Goal: Task Accomplishment & Management: Use online tool/utility

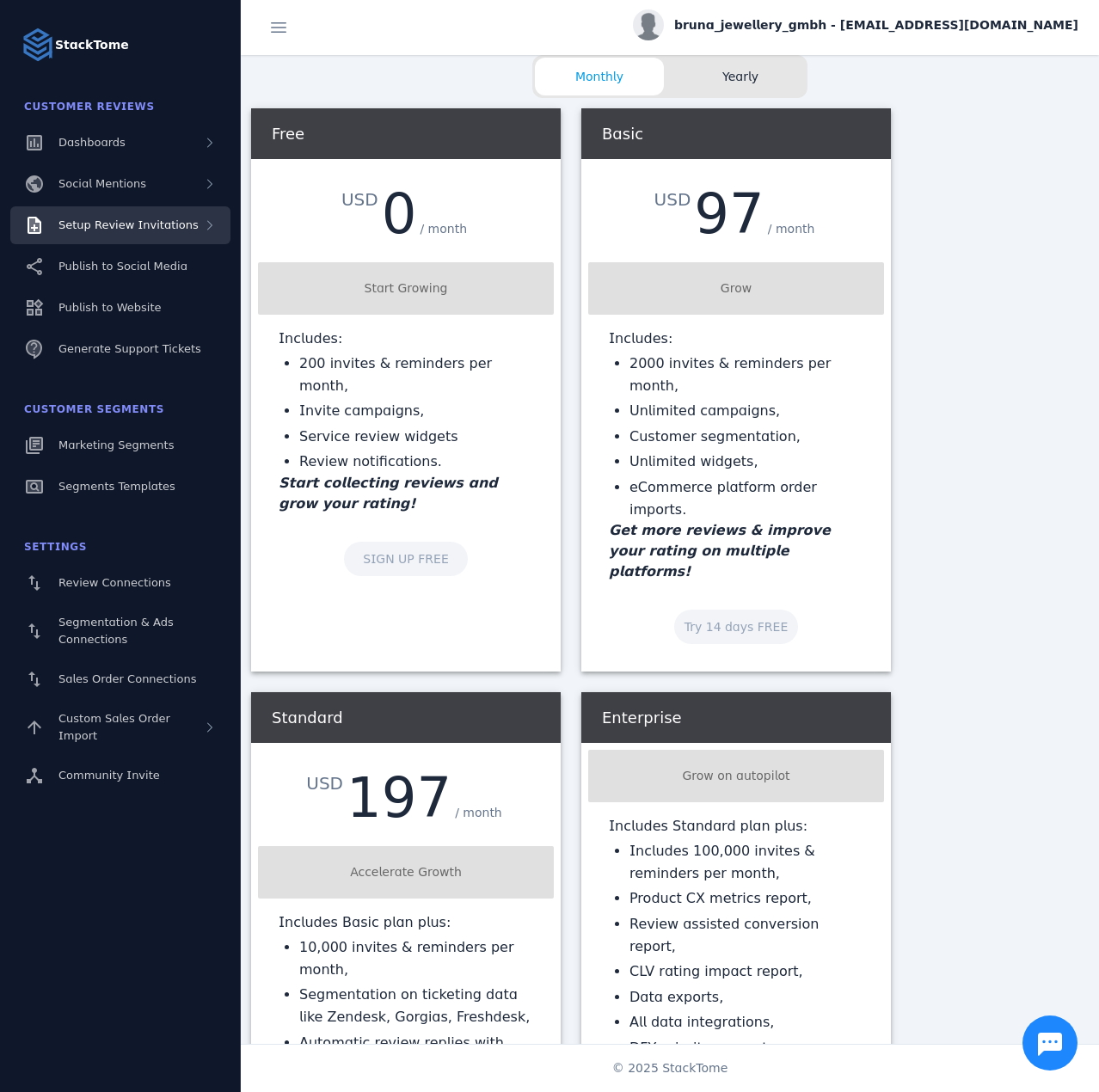
click at [153, 224] on span "Setup Review Invitations" at bounding box center [128, 225] width 140 height 13
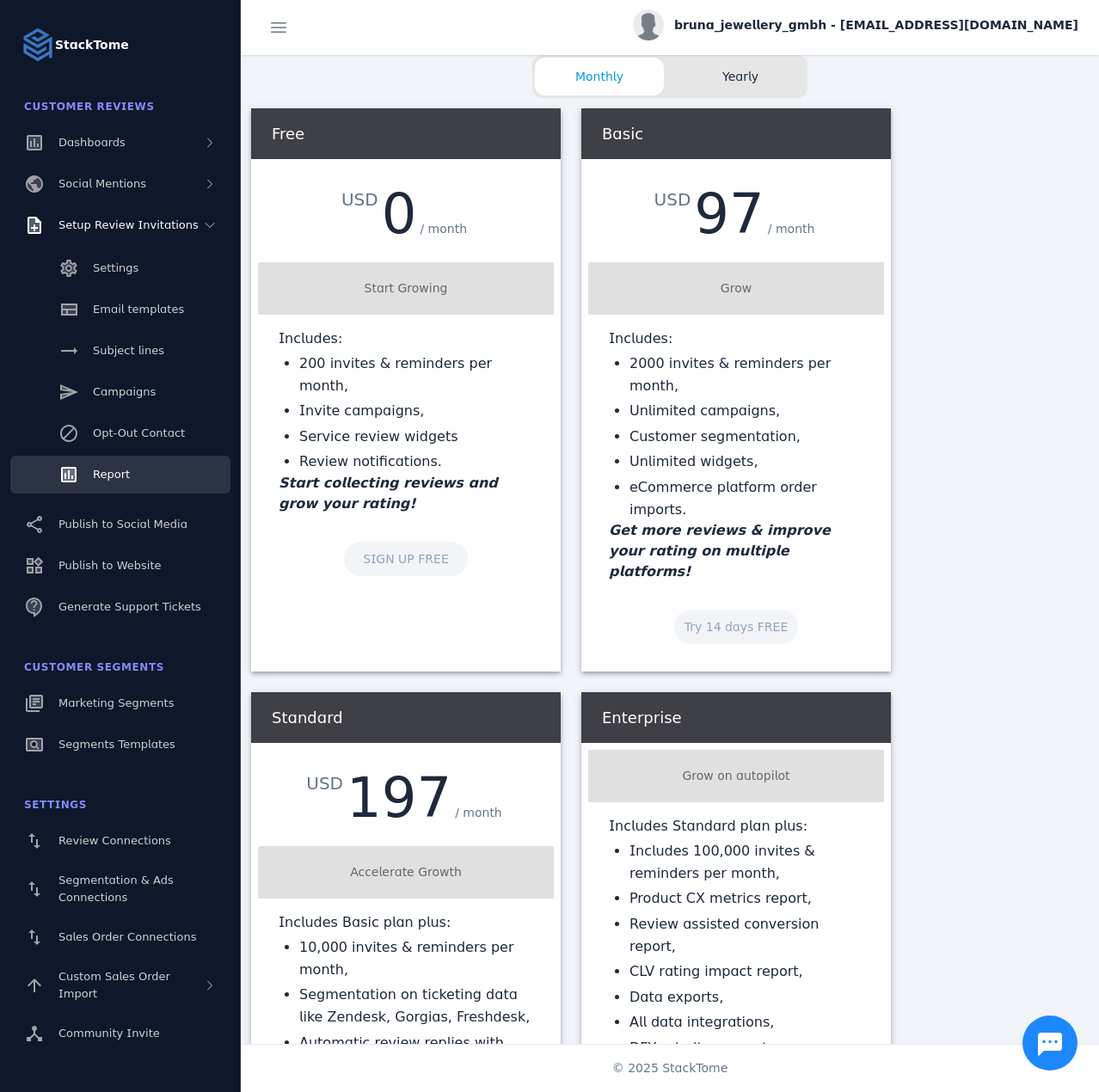
click at [111, 462] on link "Report" at bounding box center [120, 475] width 220 height 38
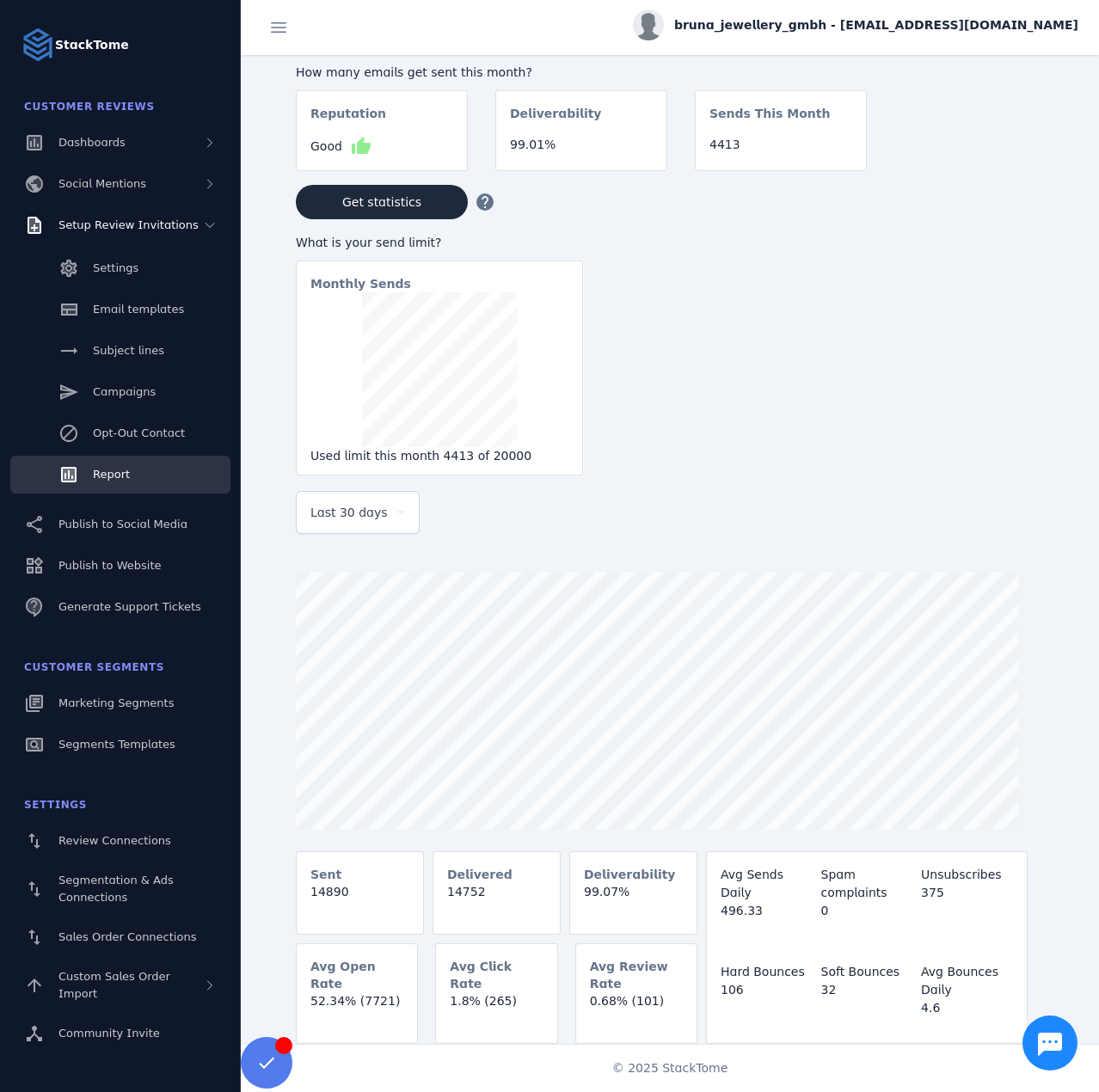
click at [335, 512] on span "Last 30 days" at bounding box center [349, 512] width 77 height 21
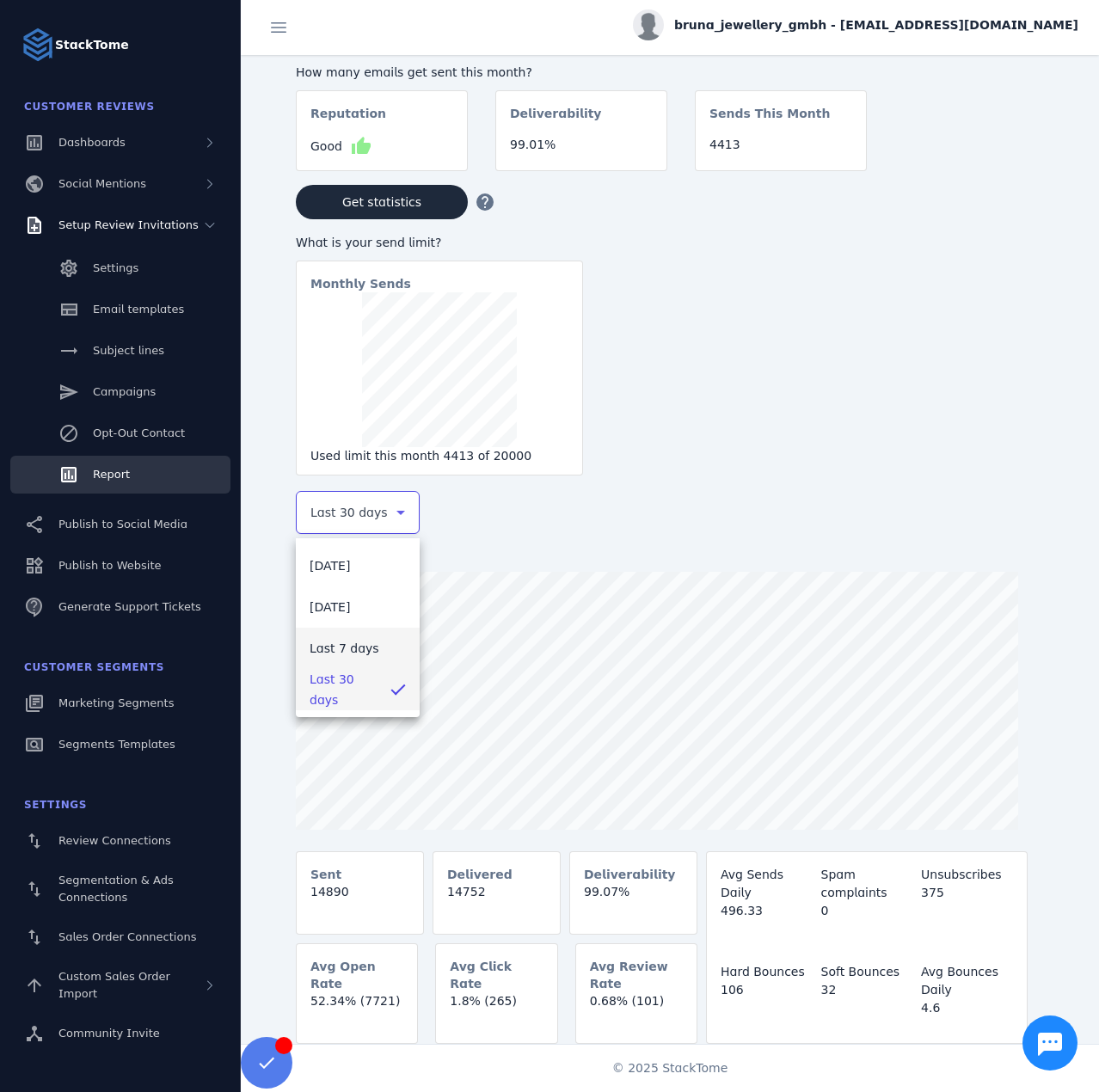
click at [341, 641] on span "Last 7 days" at bounding box center [345, 648] width 70 height 21
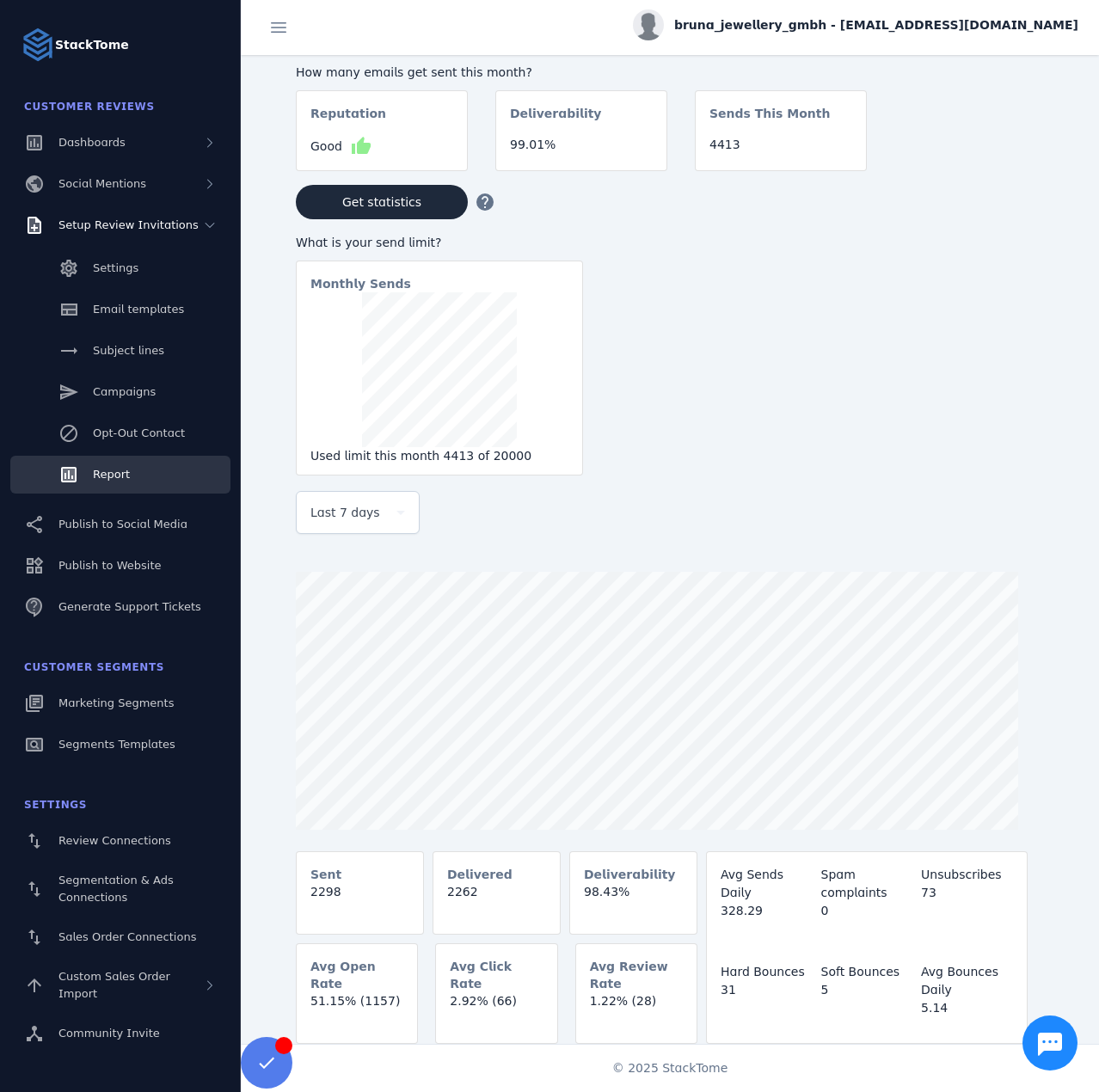
click at [894, 26] on span "bruna_jewellery_gmbh - [EMAIL_ADDRESS][DOMAIN_NAME]" at bounding box center [876, 25] width 404 height 18
click at [984, 168] on icon at bounding box center [979, 166] width 21 height 21
